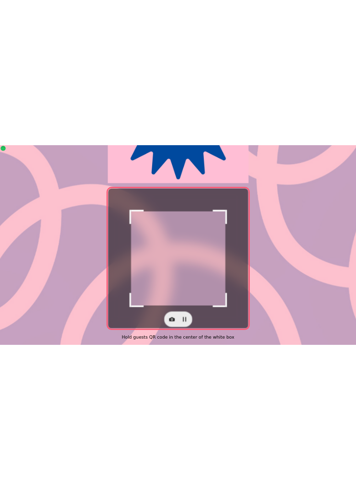
scroll to position [196, 0]
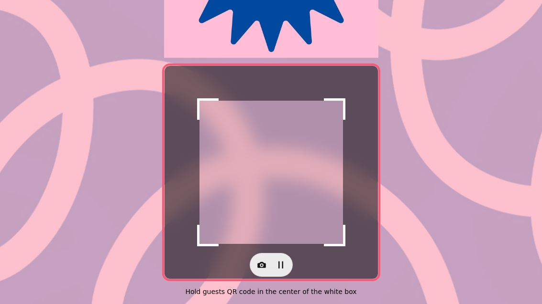
click at [259, 263] on icon "button" at bounding box center [262, 265] width 10 height 10
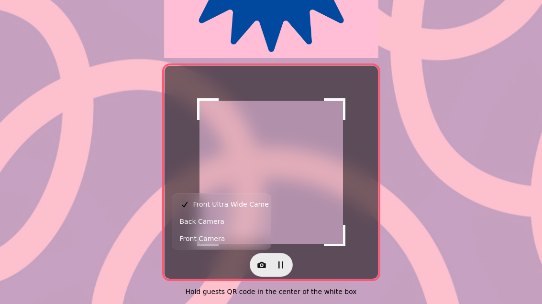
click at [229, 221] on button "Back Camera" at bounding box center [221, 221] width 95 height 17
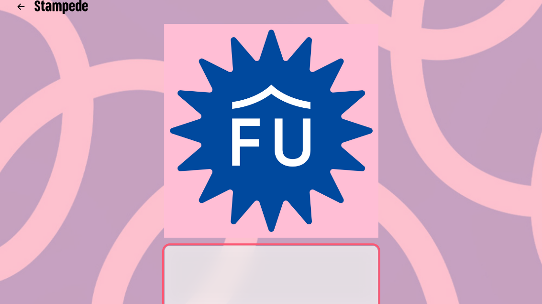
scroll to position [57, 0]
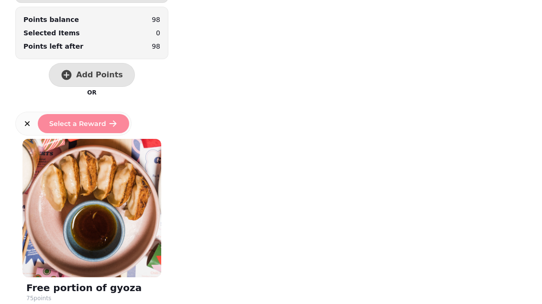
click at [98, 72] on span "Add Points" at bounding box center [99, 75] width 47 height 8
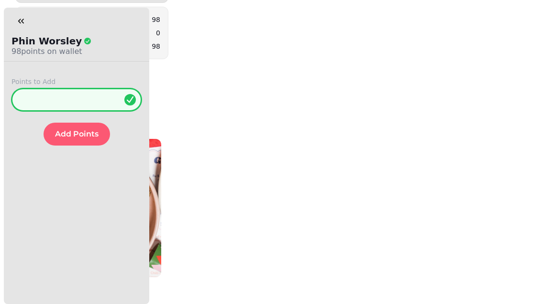
click at [52, 101] on input "*" at bounding box center [76, 99] width 130 height 23
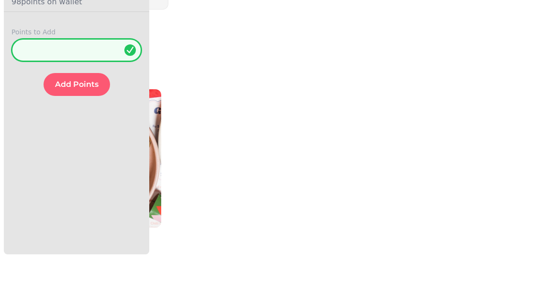
type input "**"
click at [60, 130] on span "Add Points" at bounding box center [76, 134] width 43 height 8
